Goal: Task Accomplishment & Management: Use online tool/utility

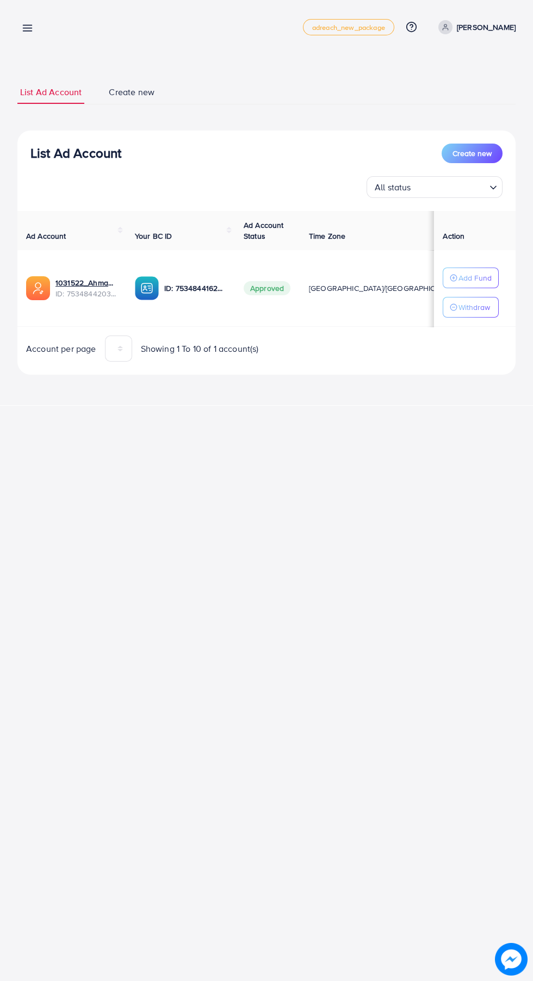
click at [20, 23] on link at bounding box center [25, 28] width 16 height 14
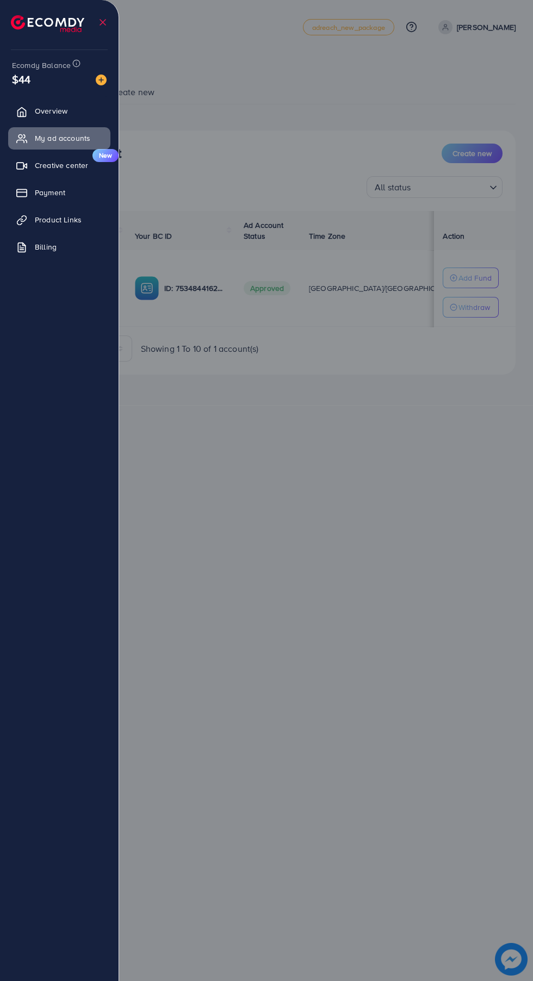
click at [39, 220] on span "Product Links" at bounding box center [58, 219] width 47 height 11
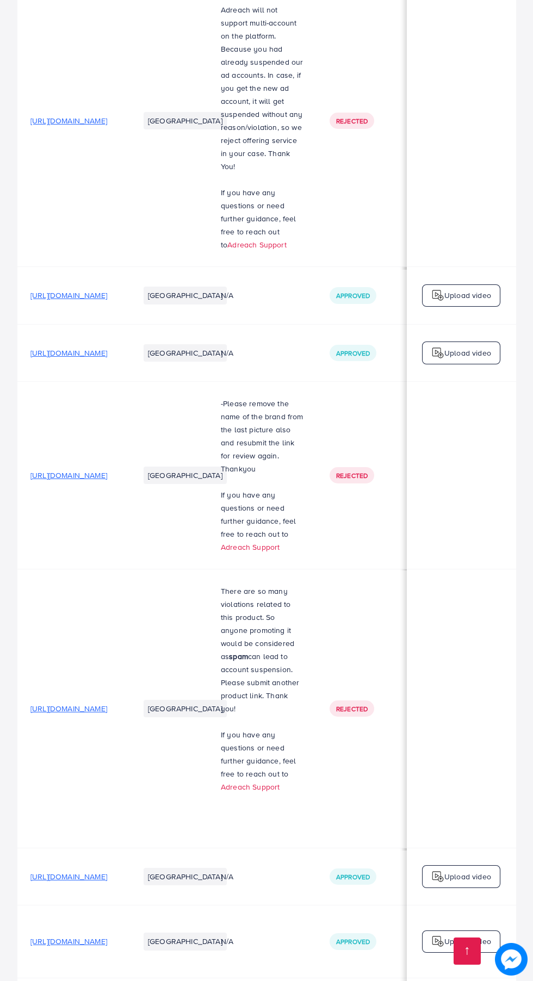
click at [107, 936] on span "[URL][DOMAIN_NAME]" at bounding box center [68, 941] width 77 height 11
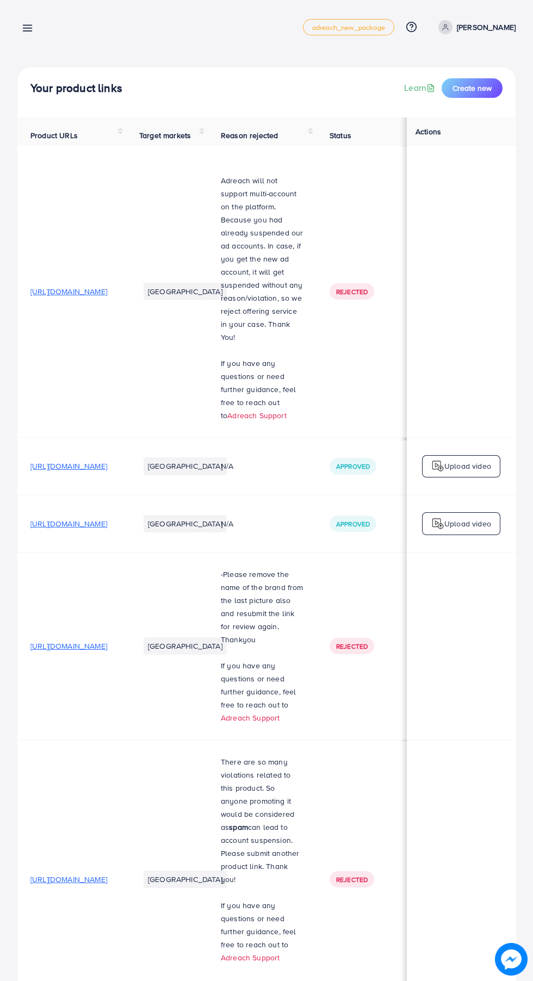
click at [474, 89] on span "Create new" at bounding box center [472, 88] width 39 height 11
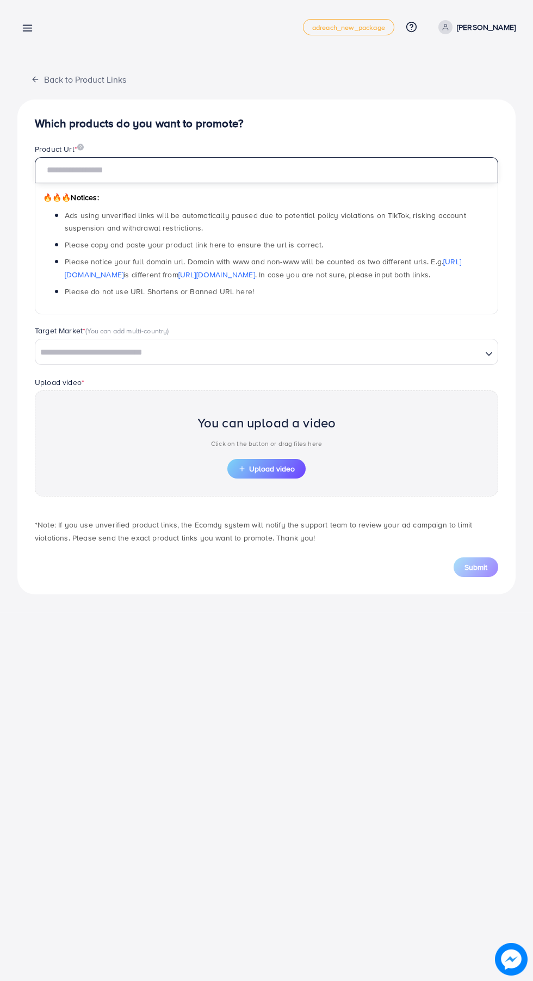
click at [285, 169] on input "text" at bounding box center [267, 170] width 464 height 26
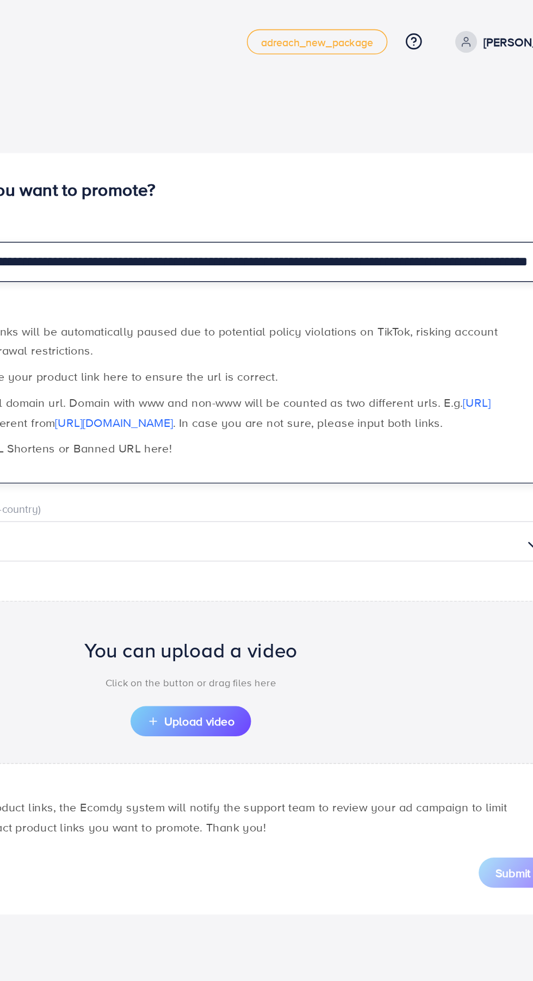
scroll to position [0, 128]
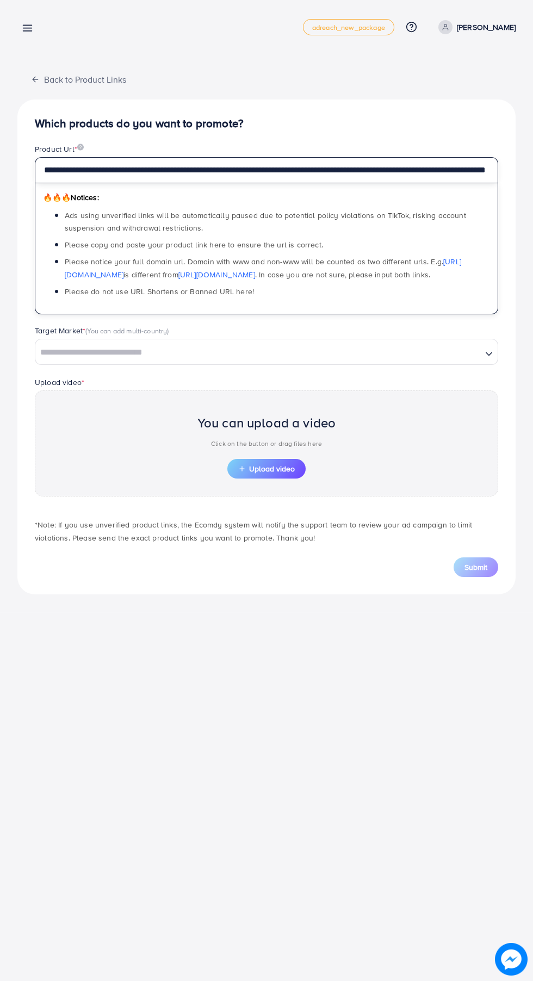
type input "**********"
click at [353, 347] on input "Search for option" at bounding box center [258, 352] width 444 height 17
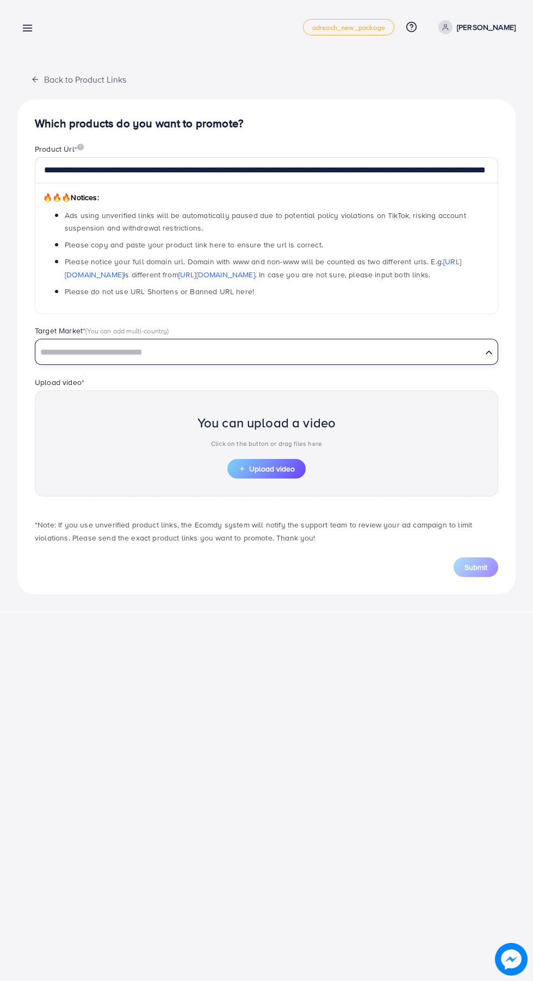
scroll to position [0, 0]
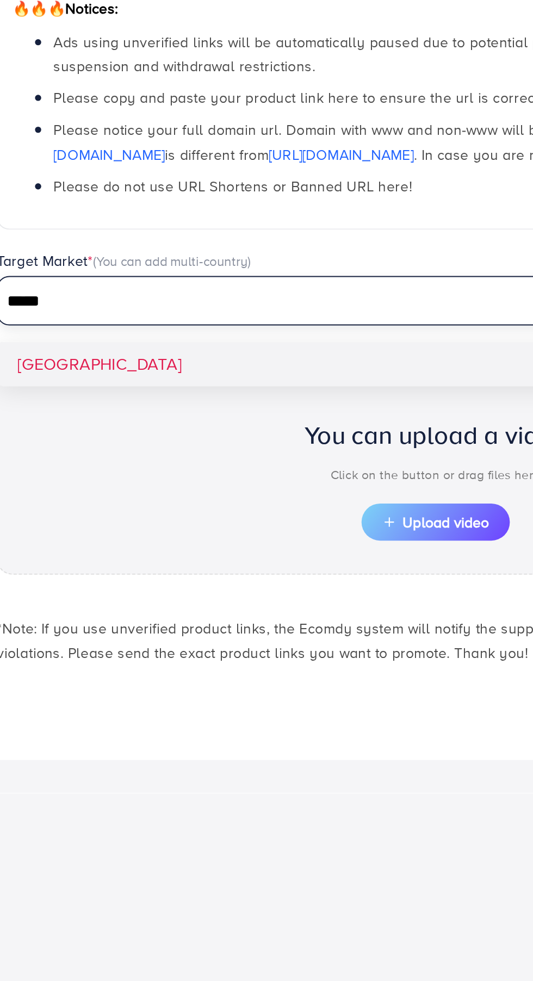
type input "*****"
click at [141, 381] on div "**********" at bounding box center [266, 347] width 498 height 495
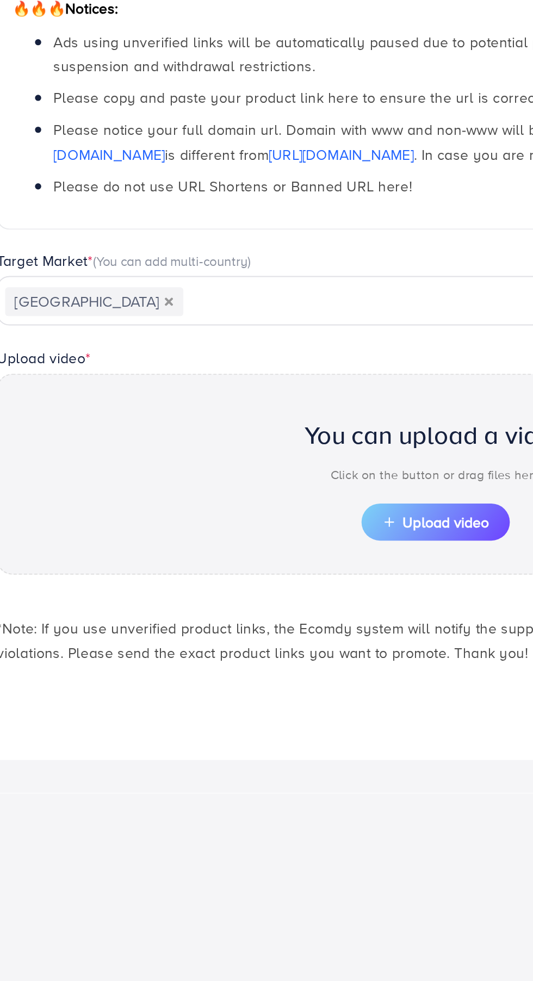
click at [276, 472] on span "Upload video" at bounding box center [266, 469] width 57 height 8
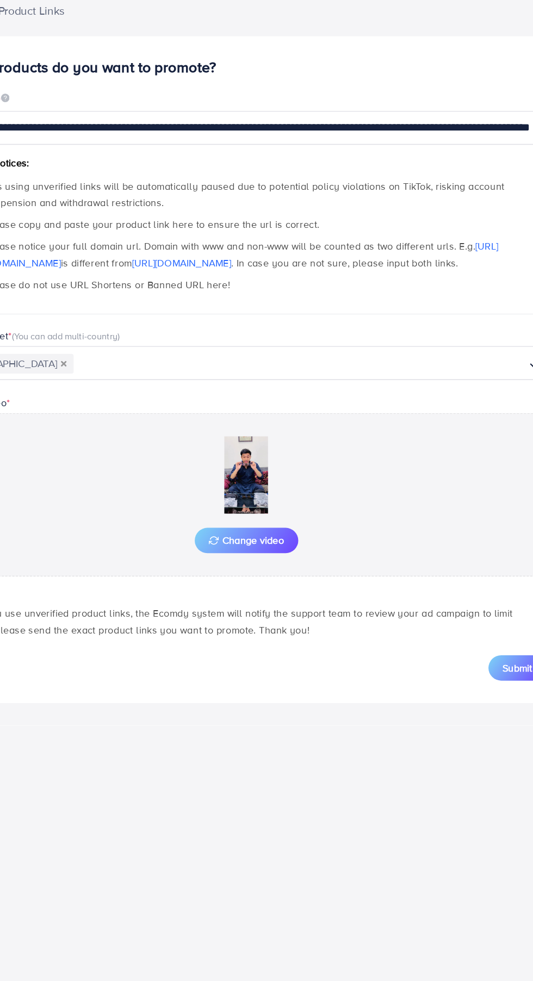
click at [267, 431] on img at bounding box center [266, 439] width 109 height 60
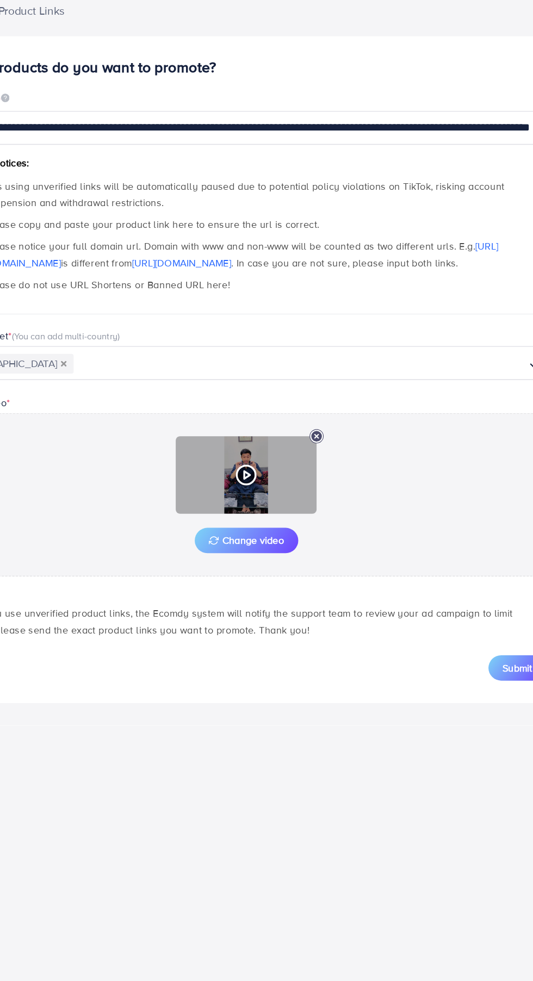
click at [265, 445] on icon at bounding box center [266, 438] width 17 height 17
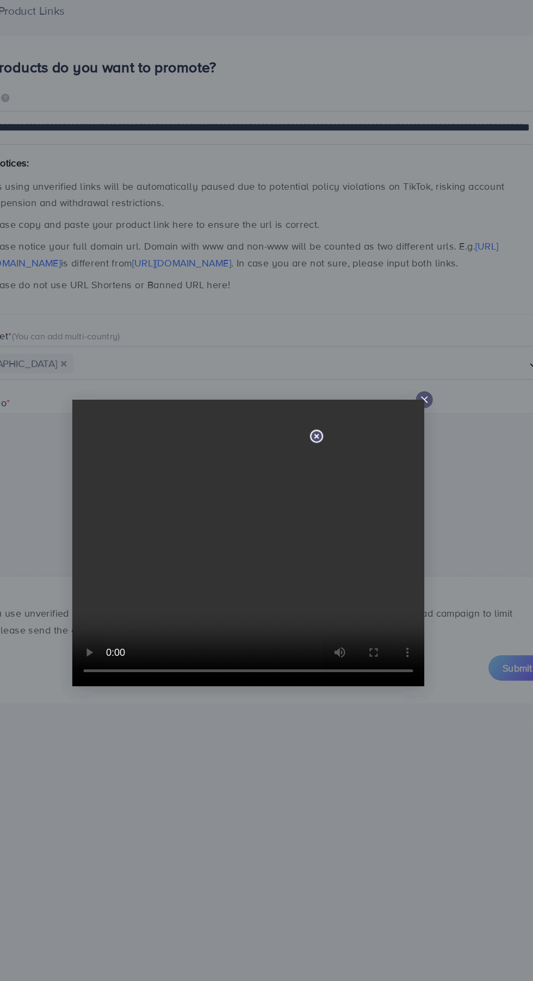
click at [406, 378] on line at bounding box center [404, 380] width 4 height 4
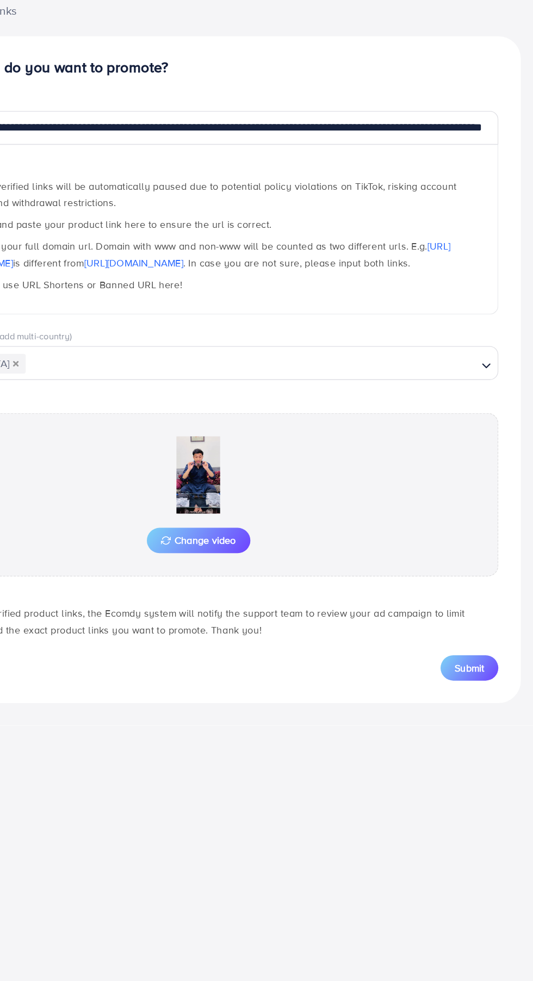
click at [487, 586] on span "Submit" at bounding box center [476, 587] width 23 height 11
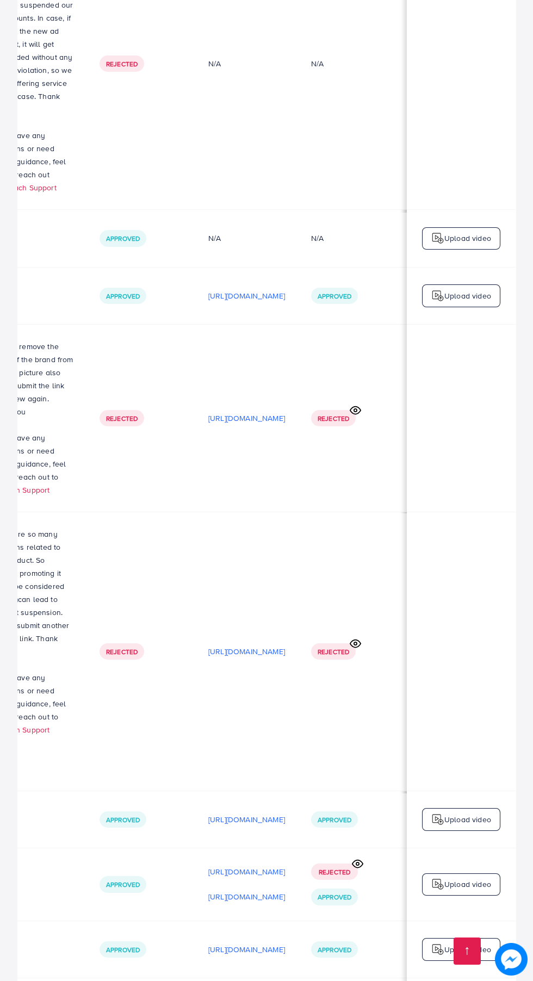
scroll to position [0, 363]
